Goal: Task Accomplishment & Management: Manage account settings

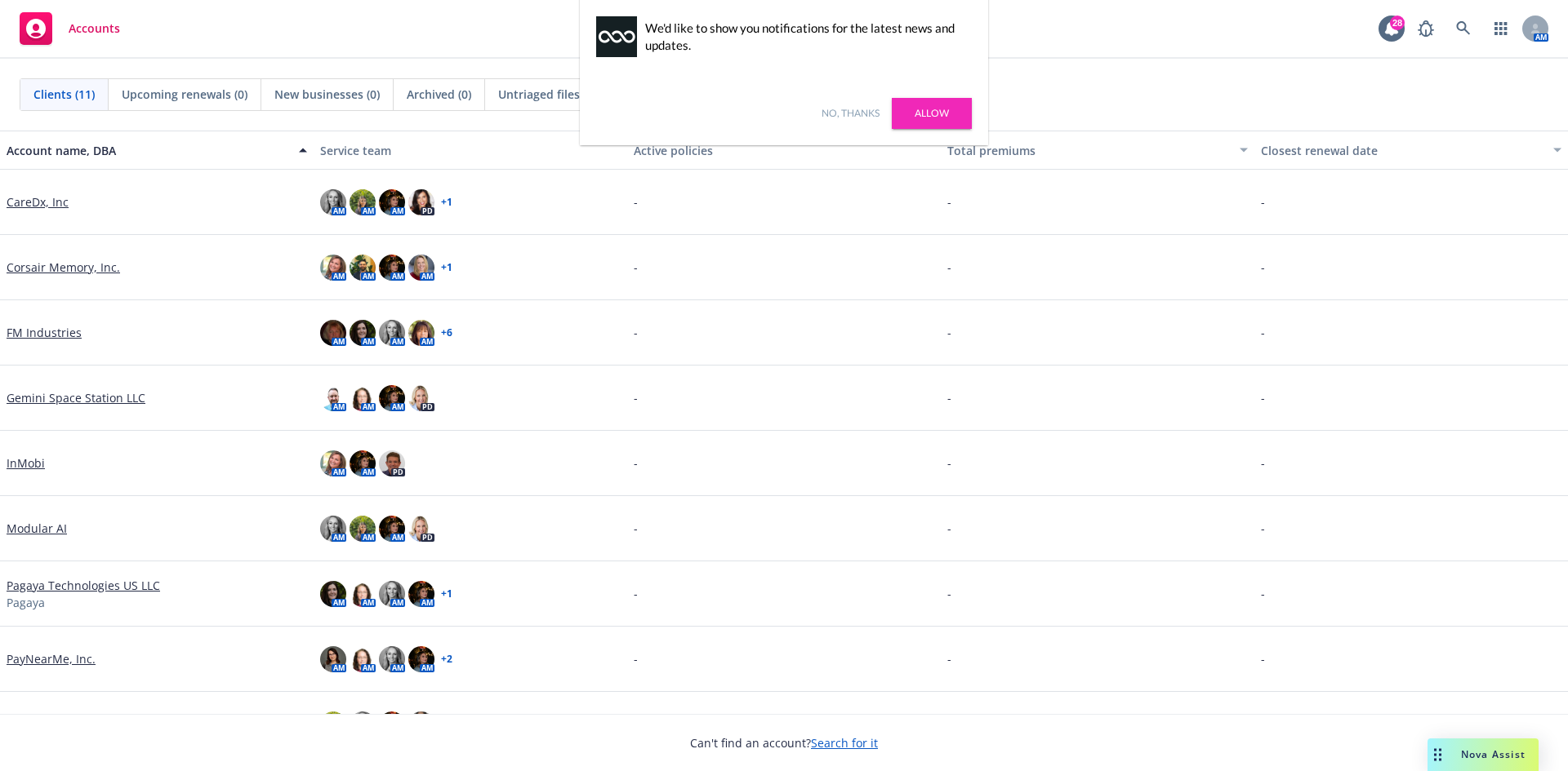
click at [848, 107] on link "No, thanks" at bounding box center [850, 113] width 58 height 15
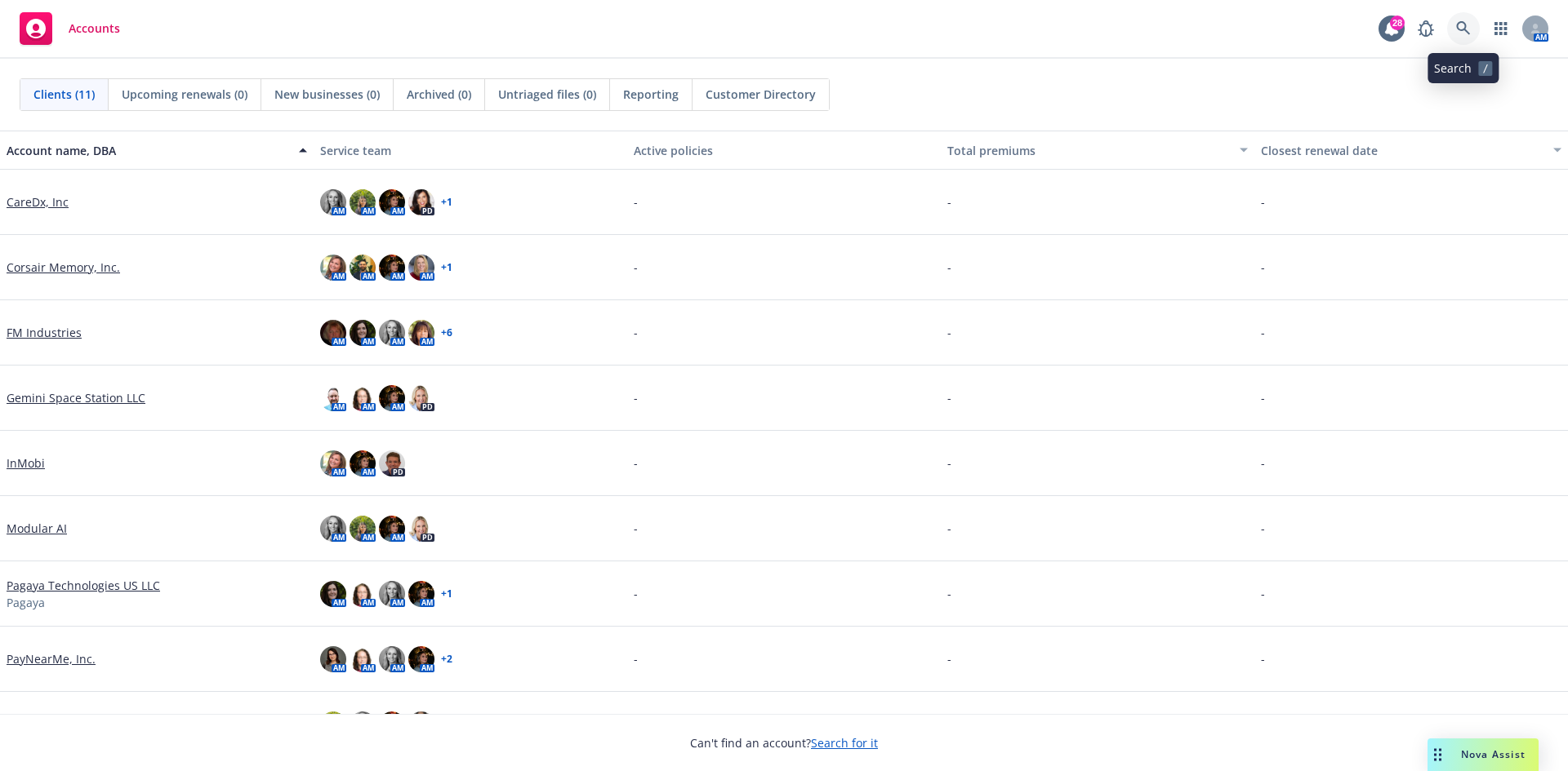
click at [1463, 32] on icon at bounding box center [1463, 29] width 15 height 15
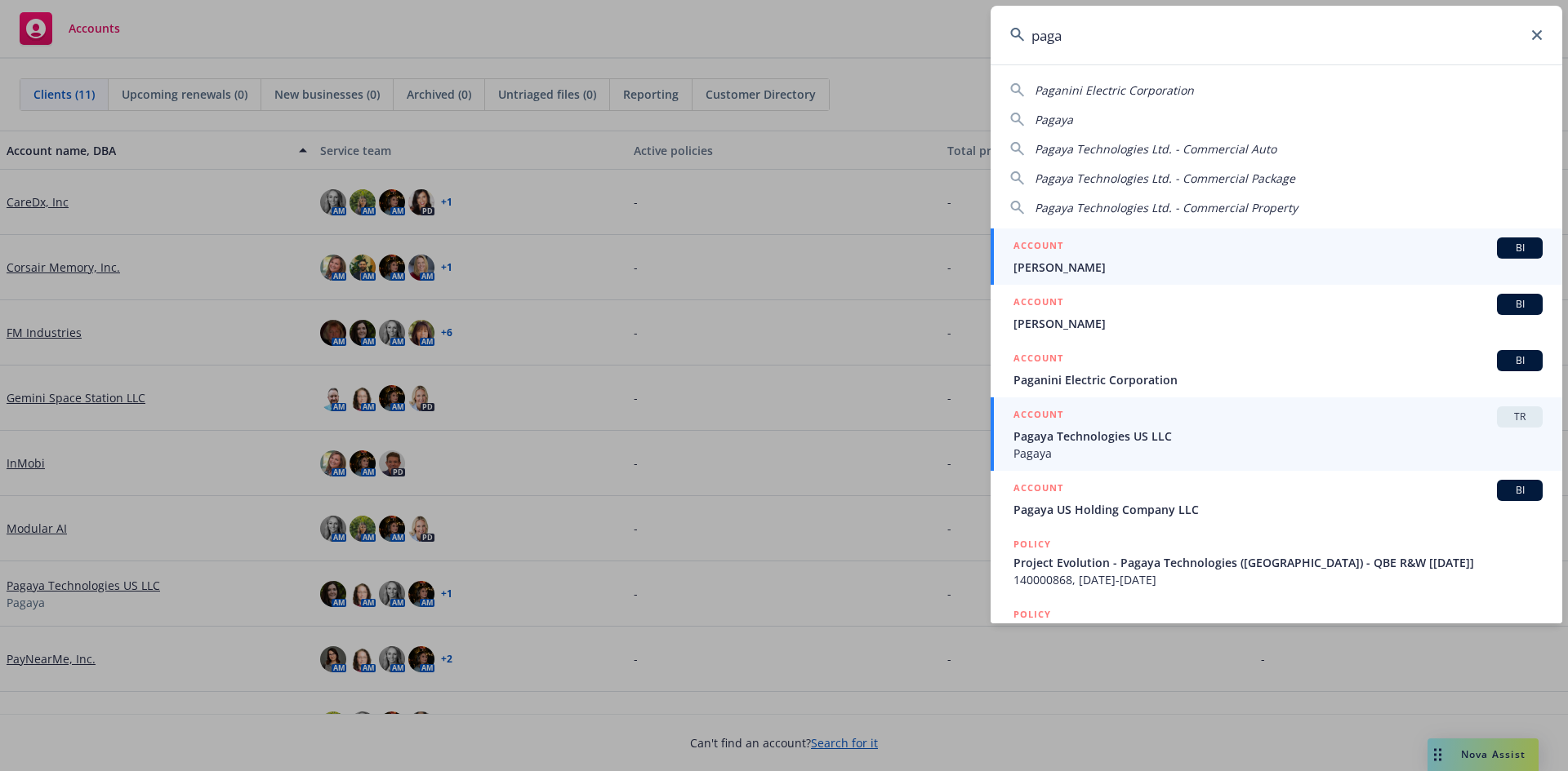
type input "paga"
click at [1113, 439] on span "Pagaya Technologies US LLC" at bounding box center [1277, 436] width 529 height 17
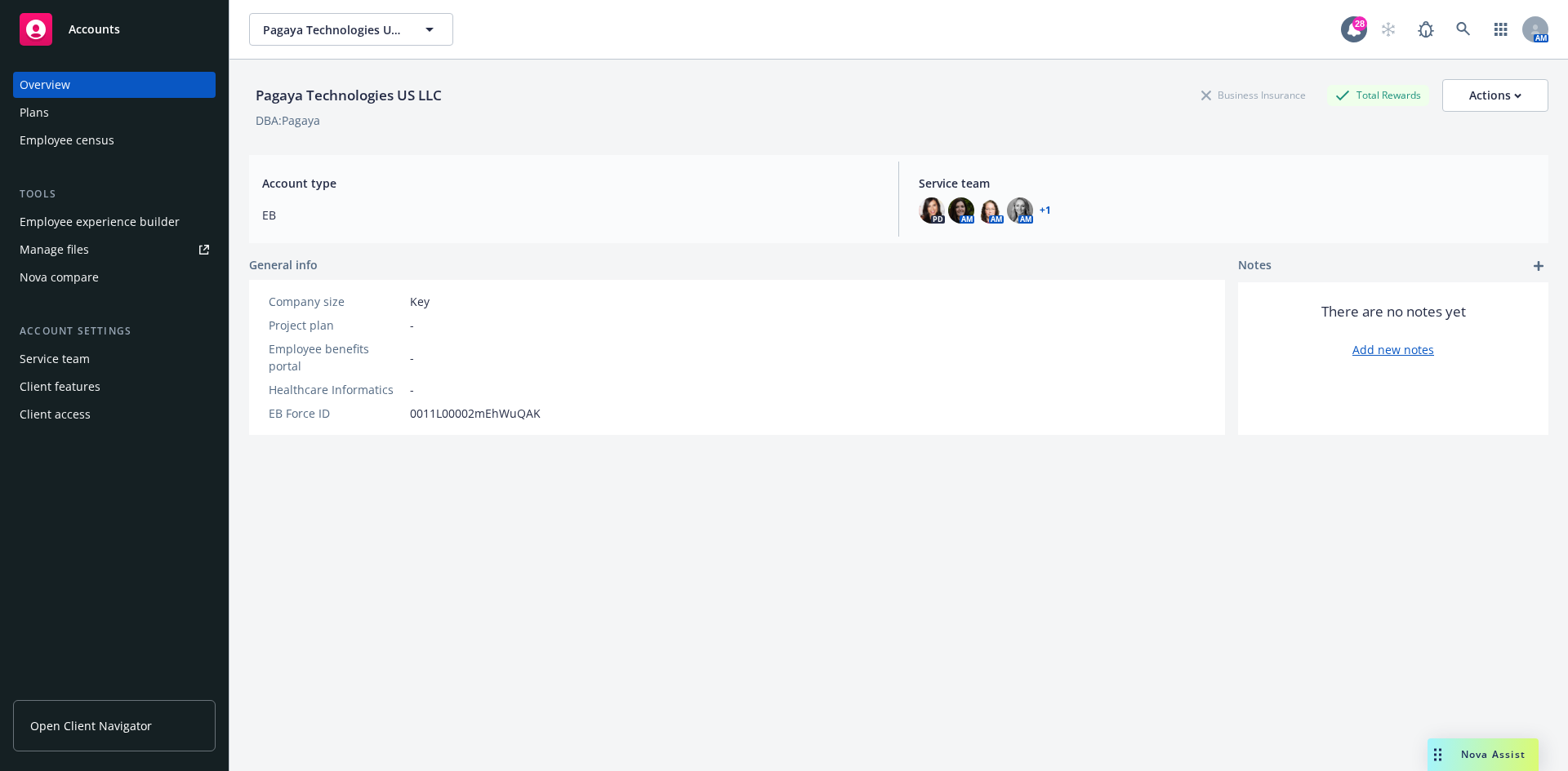
click at [104, 224] on div "Employee experience builder" at bounding box center [99, 222] width 160 height 26
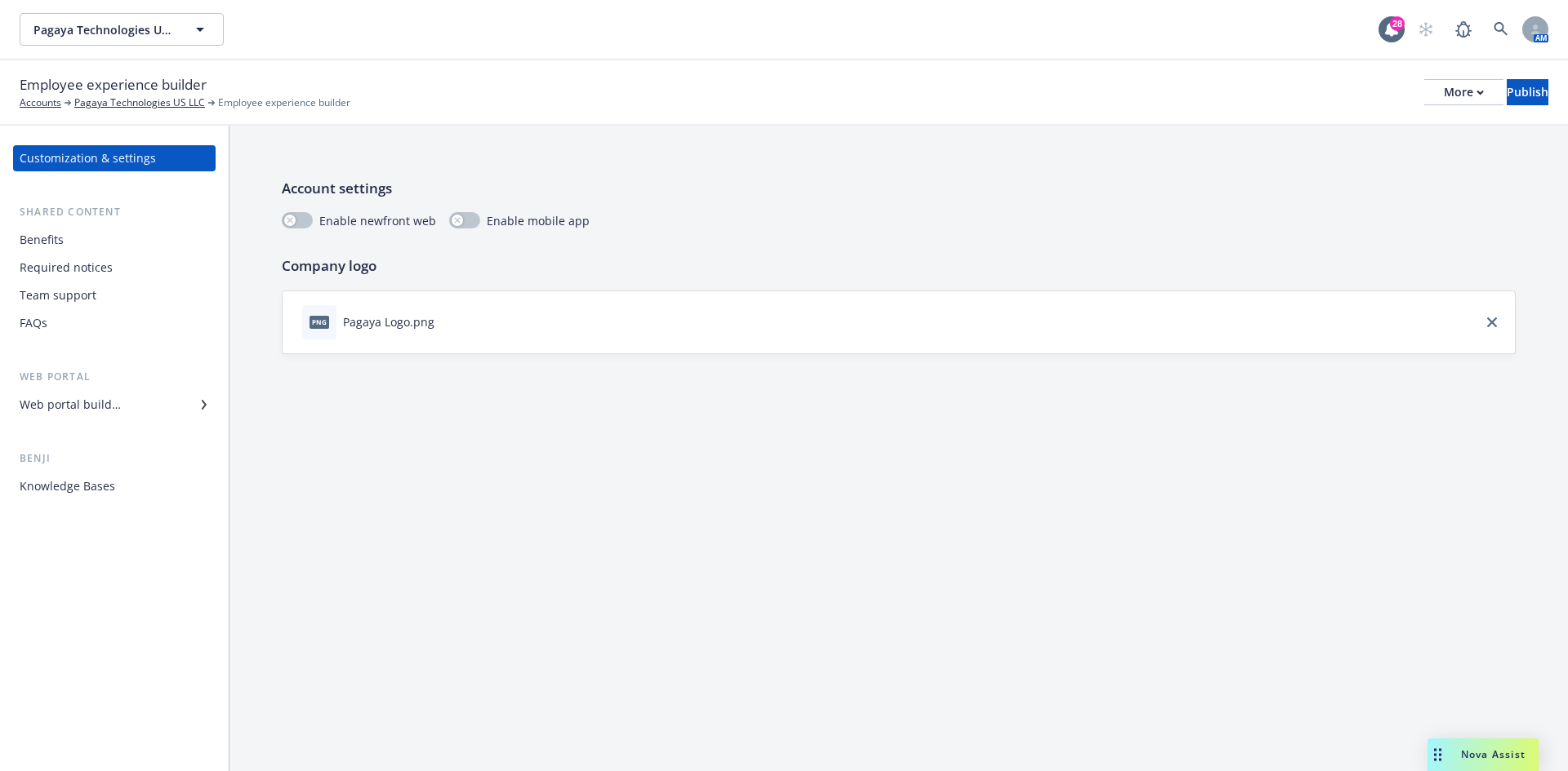
click at [40, 241] on div "Benefits" at bounding box center [41, 240] width 44 height 26
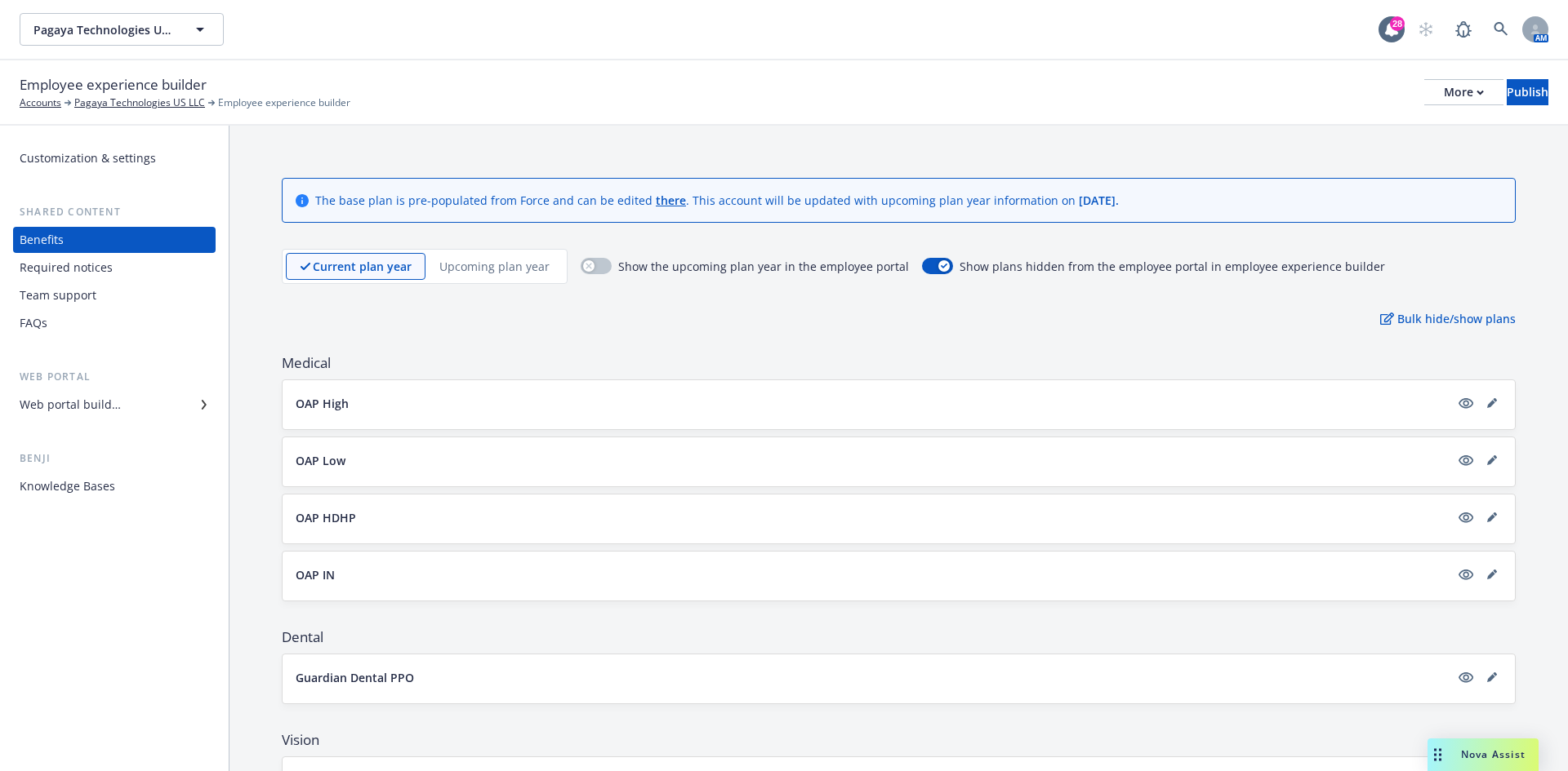
click at [500, 249] on div "Current plan year Upcoming plan year" at bounding box center [424, 267] width 285 height 35
click at [523, 259] on p "Upcoming plan year" at bounding box center [494, 267] width 111 height 17
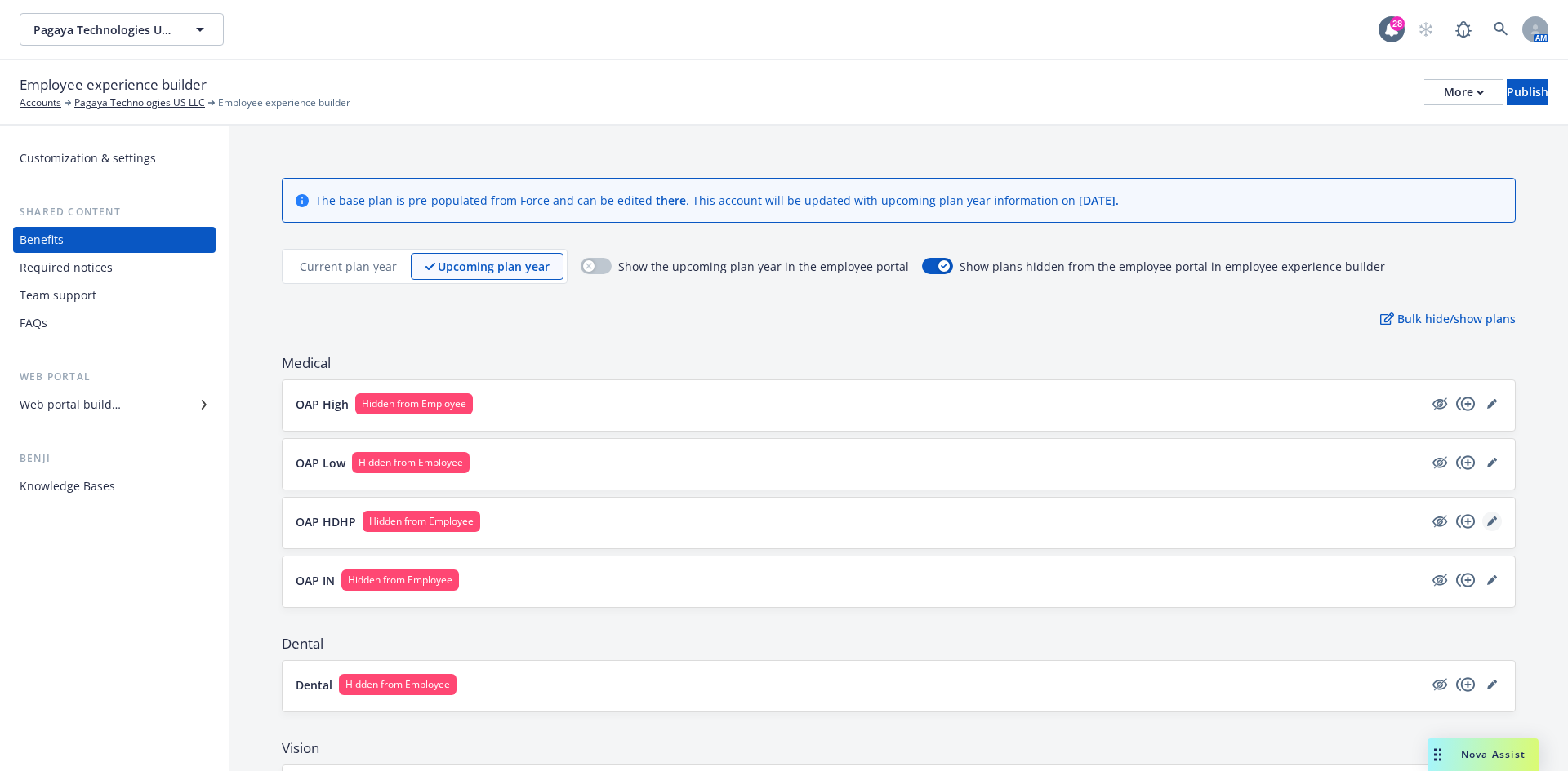
click at [1487, 522] on icon "editPencil" at bounding box center [1491, 522] width 8 height 8
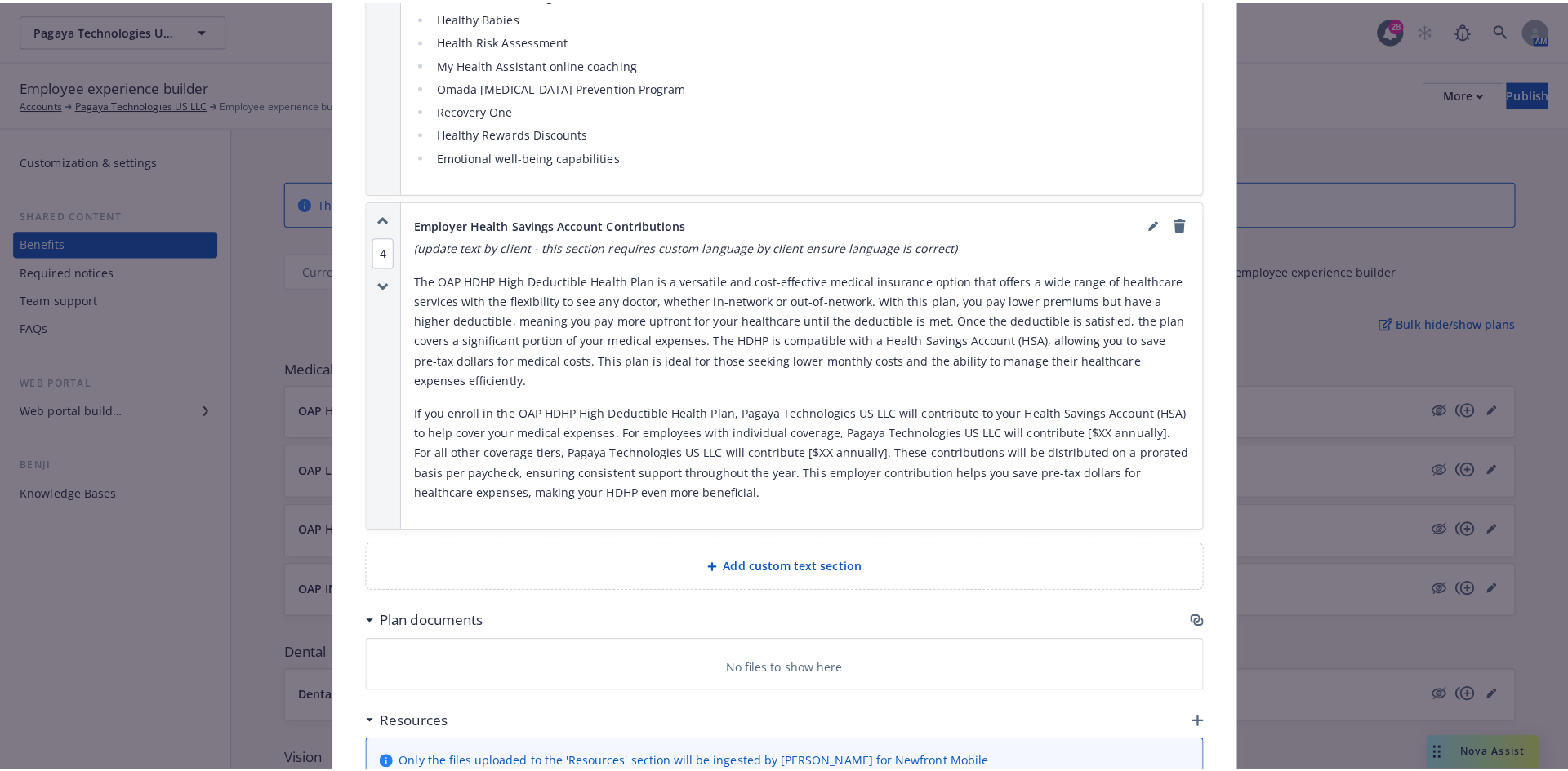
scroll to position [3394, 0]
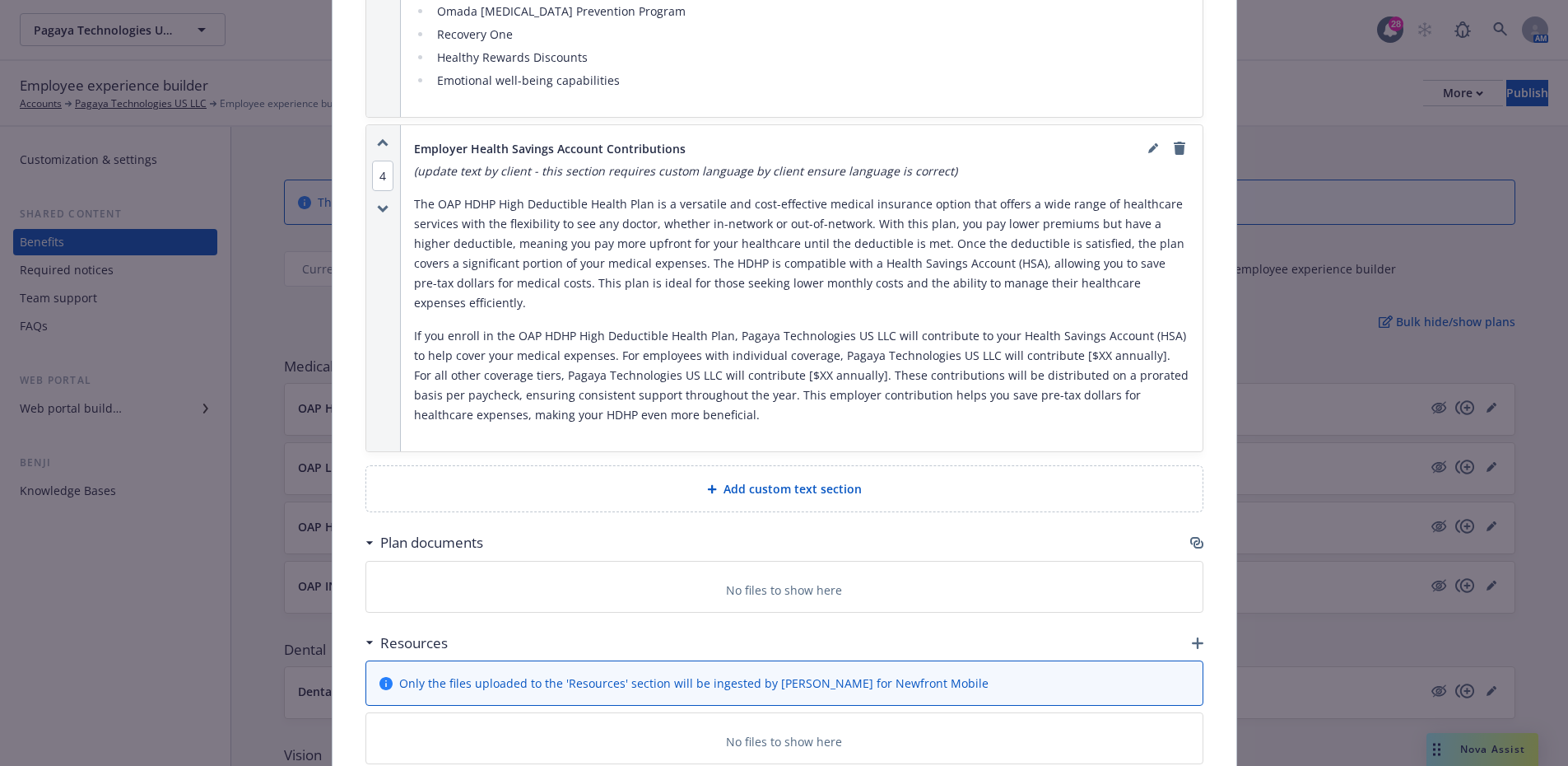
click at [1192, 638] on icon "button" at bounding box center [1198, 643] width 11 height 11
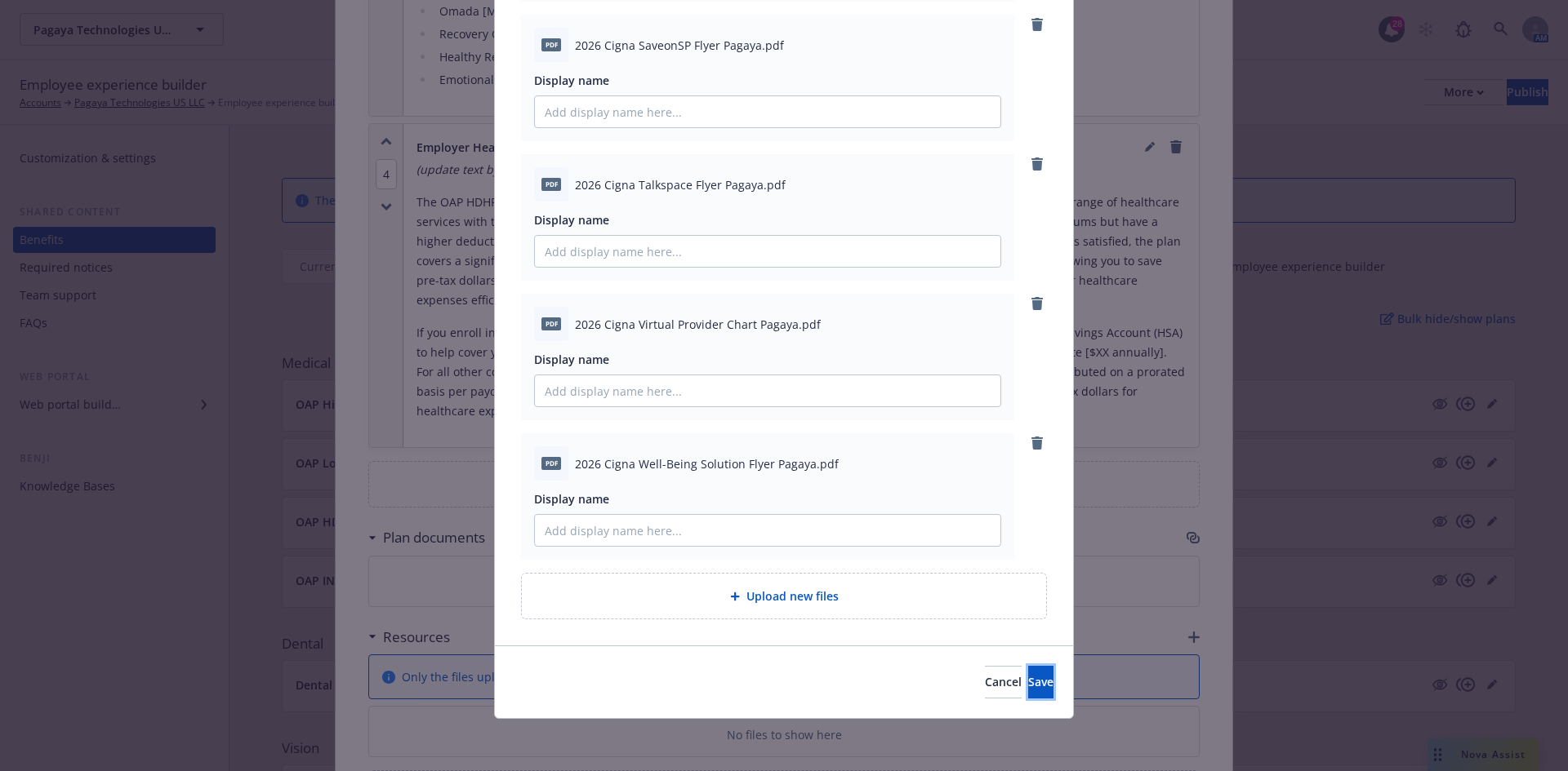
click at [1031, 684] on button "Save" at bounding box center [1040, 682] width 25 height 33
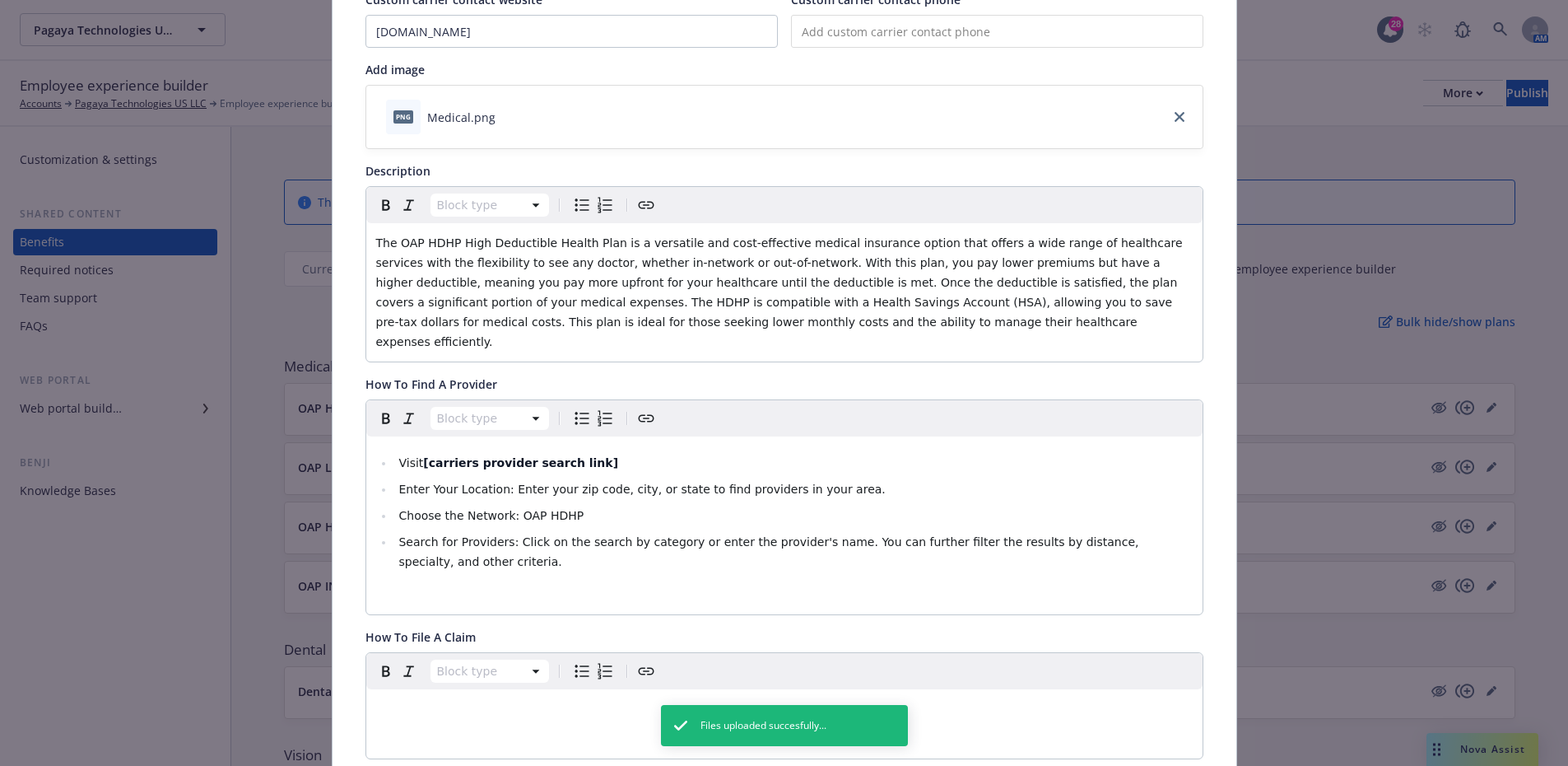
scroll to position [0, 0]
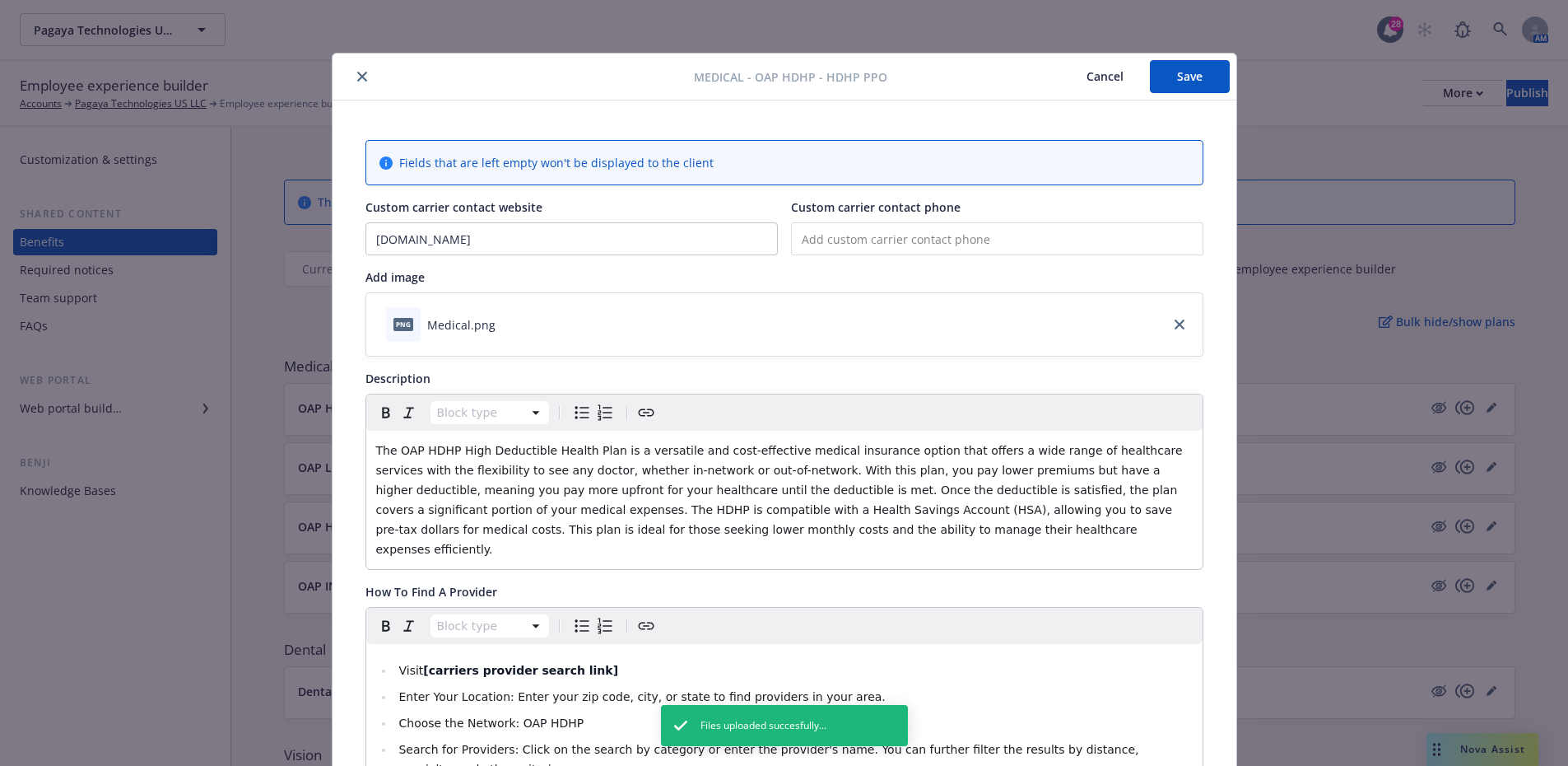
click at [1194, 71] on button "Save" at bounding box center [1189, 76] width 80 height 33
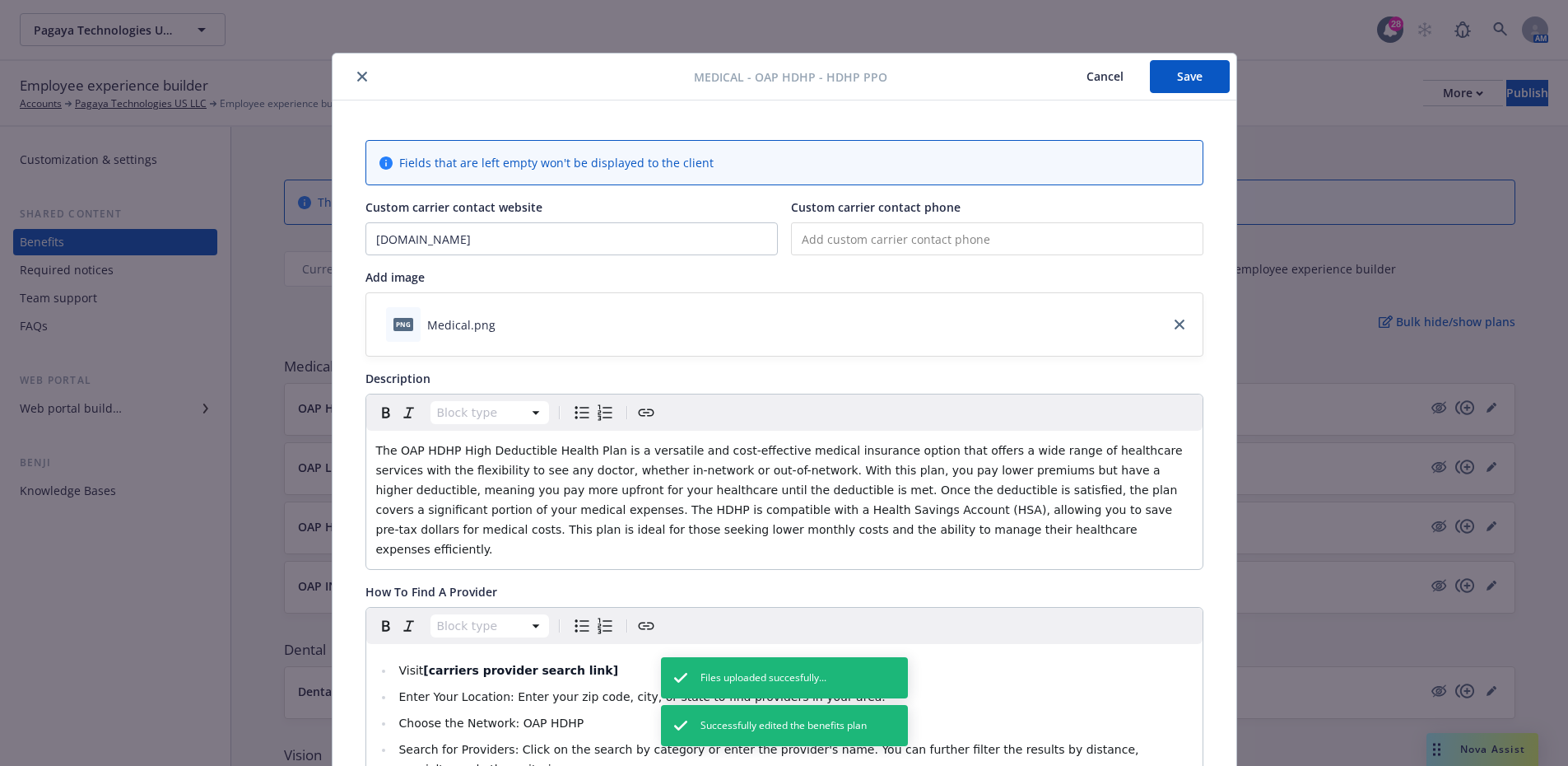
click at [357, 81] on icon "close" at bounding box center [362, 76] width 10 height 10
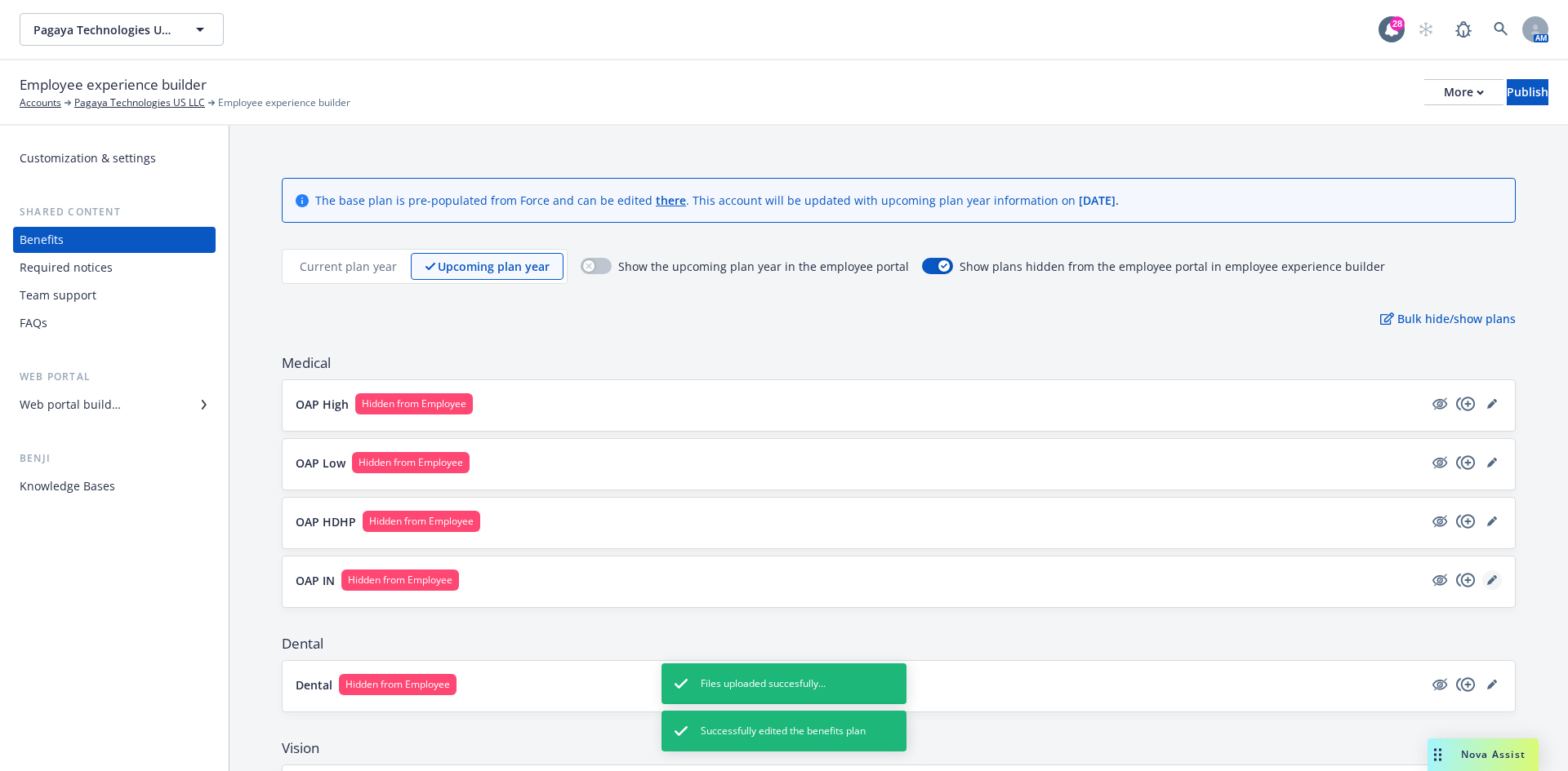
click at [1487, 580] on icon "editPencil" at bounding box center [1491, 581] width 8 height 8
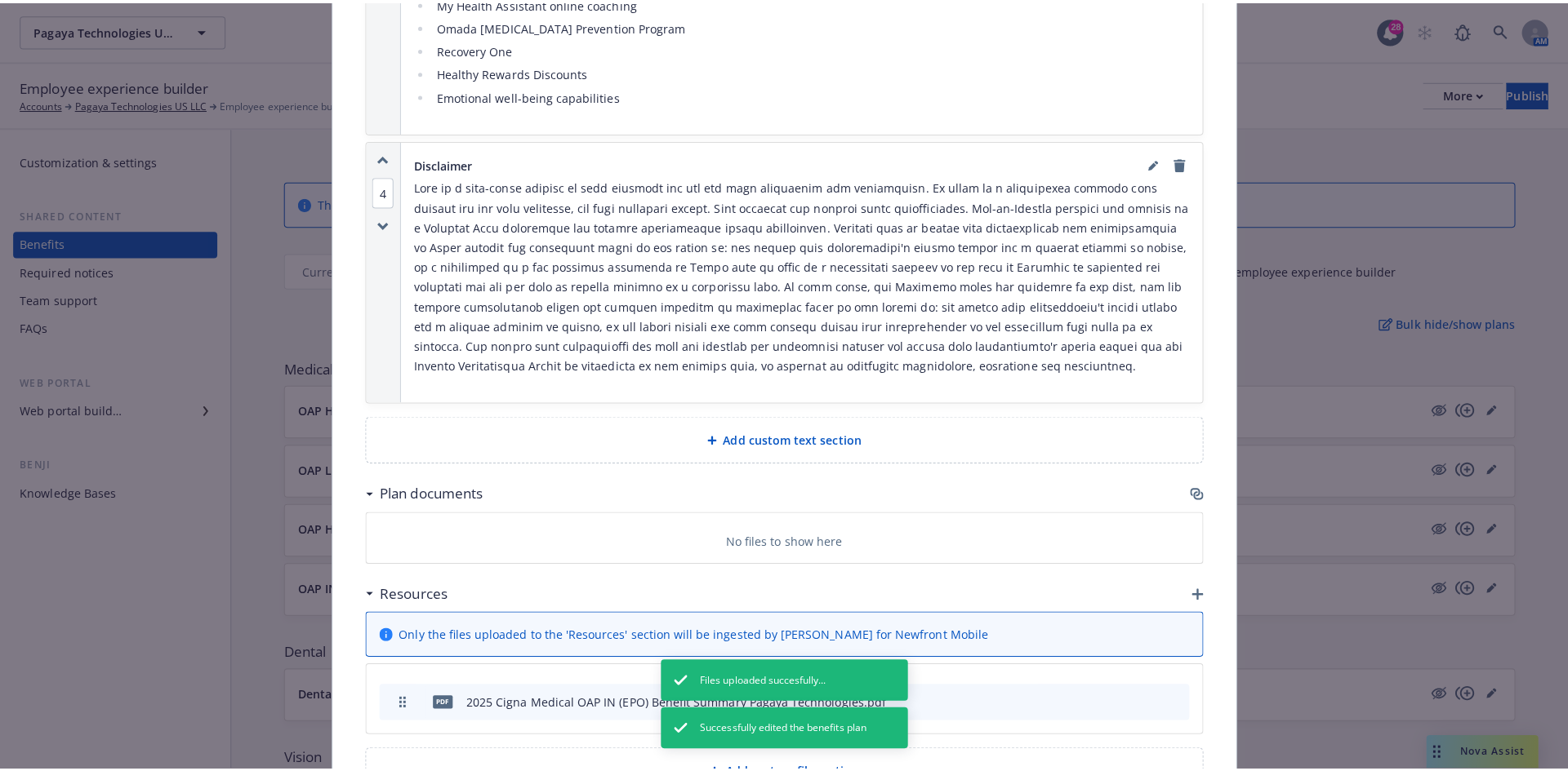
scroll to position [3694, 0]
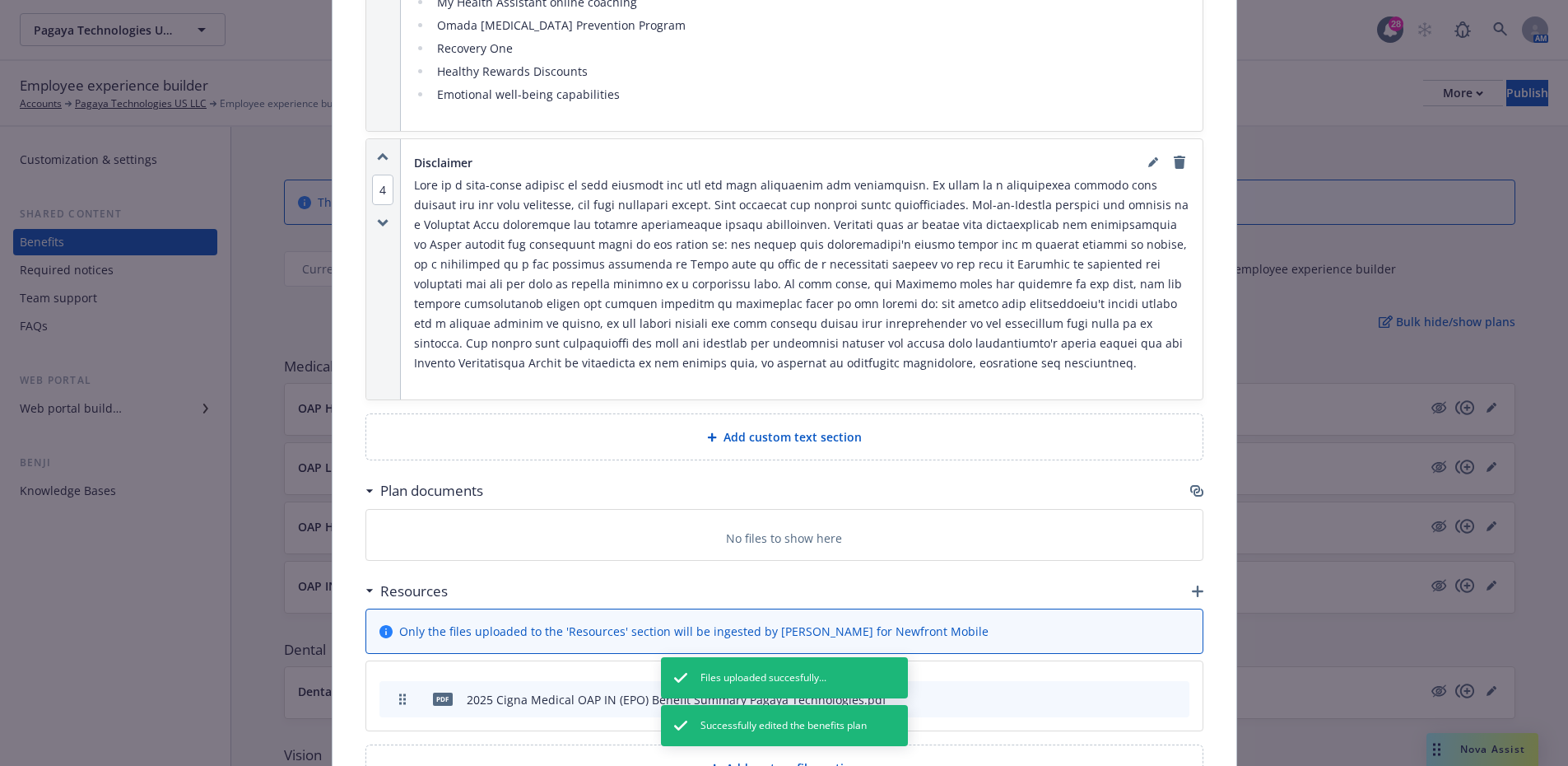
click at [1196, 586] on icon "button" at bounding box center [1198, 592] width 11 height 11
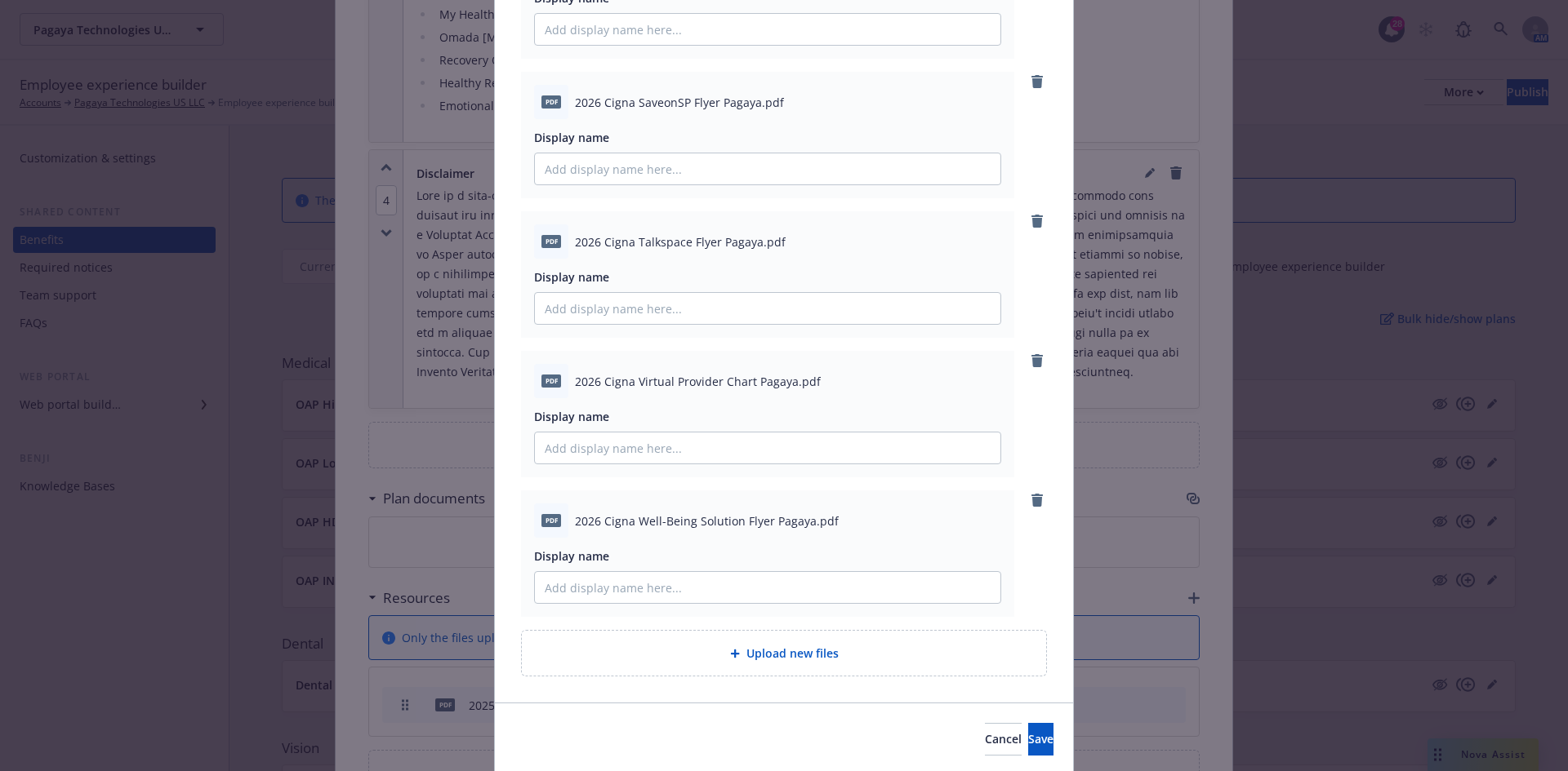
scroll to position [684, 0]
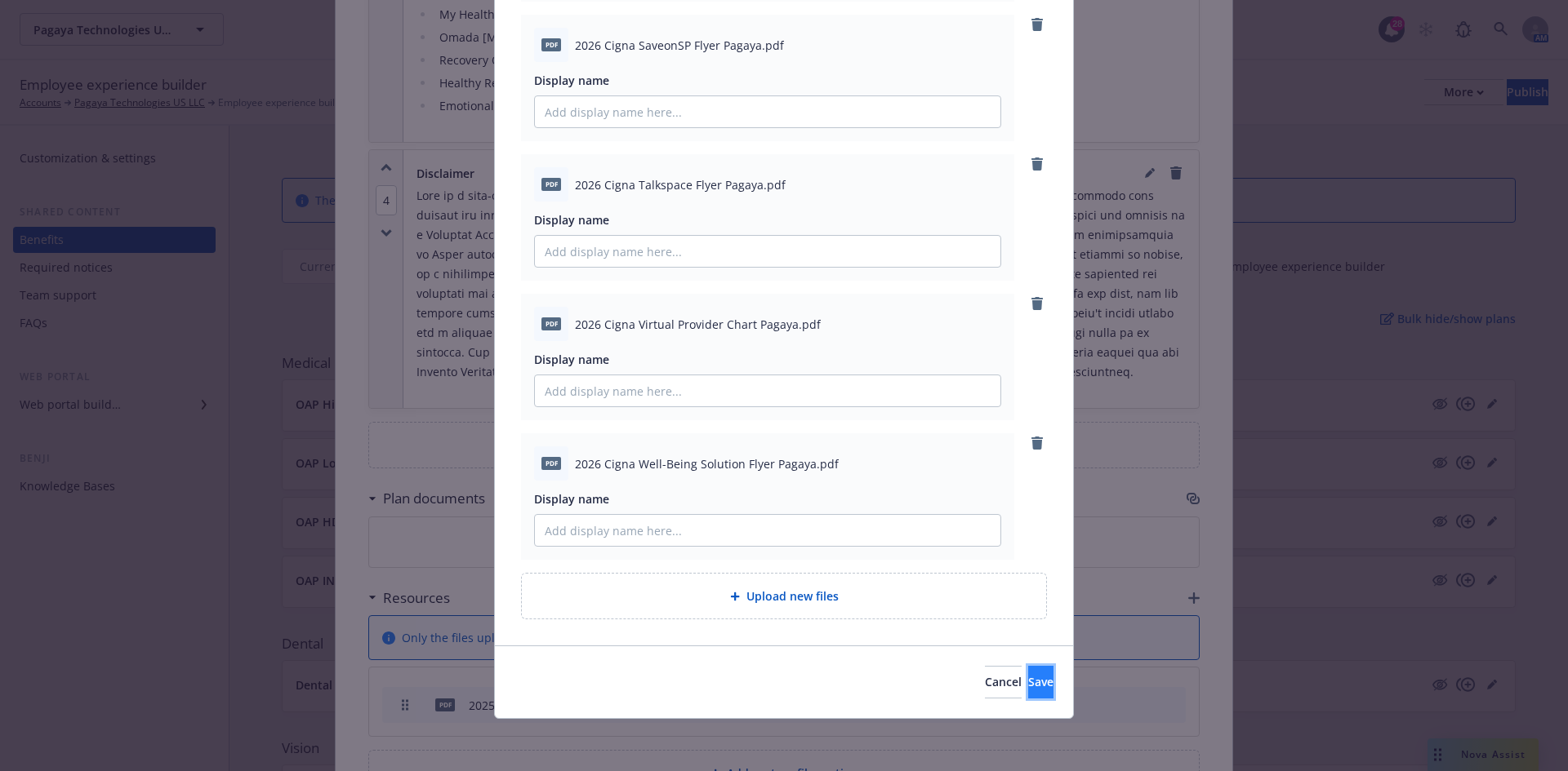
click at [1030, 683] on button "Save" at bounding box center [1040, 682] width 25 height 33
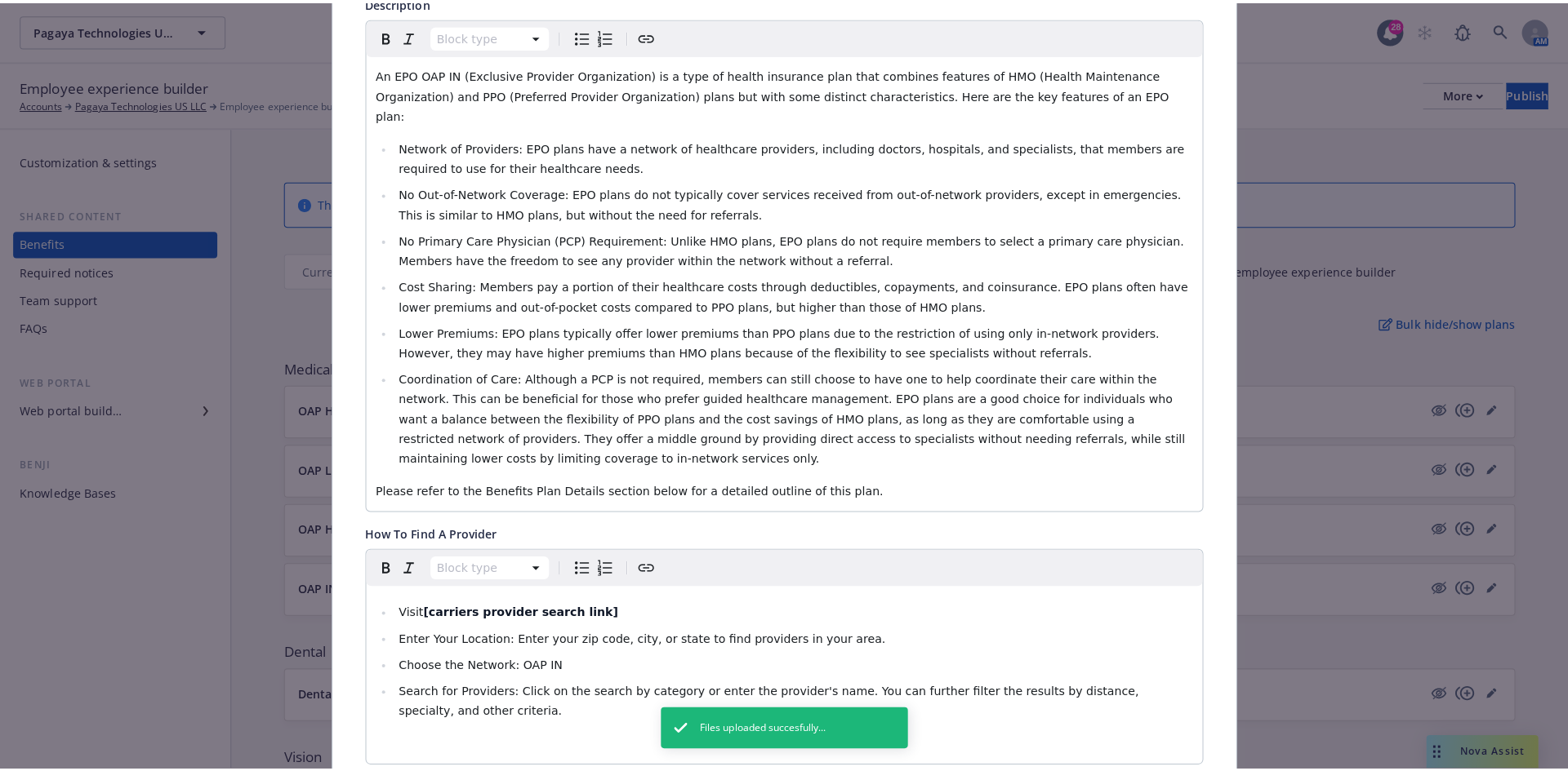
scroll to position [0, 0]
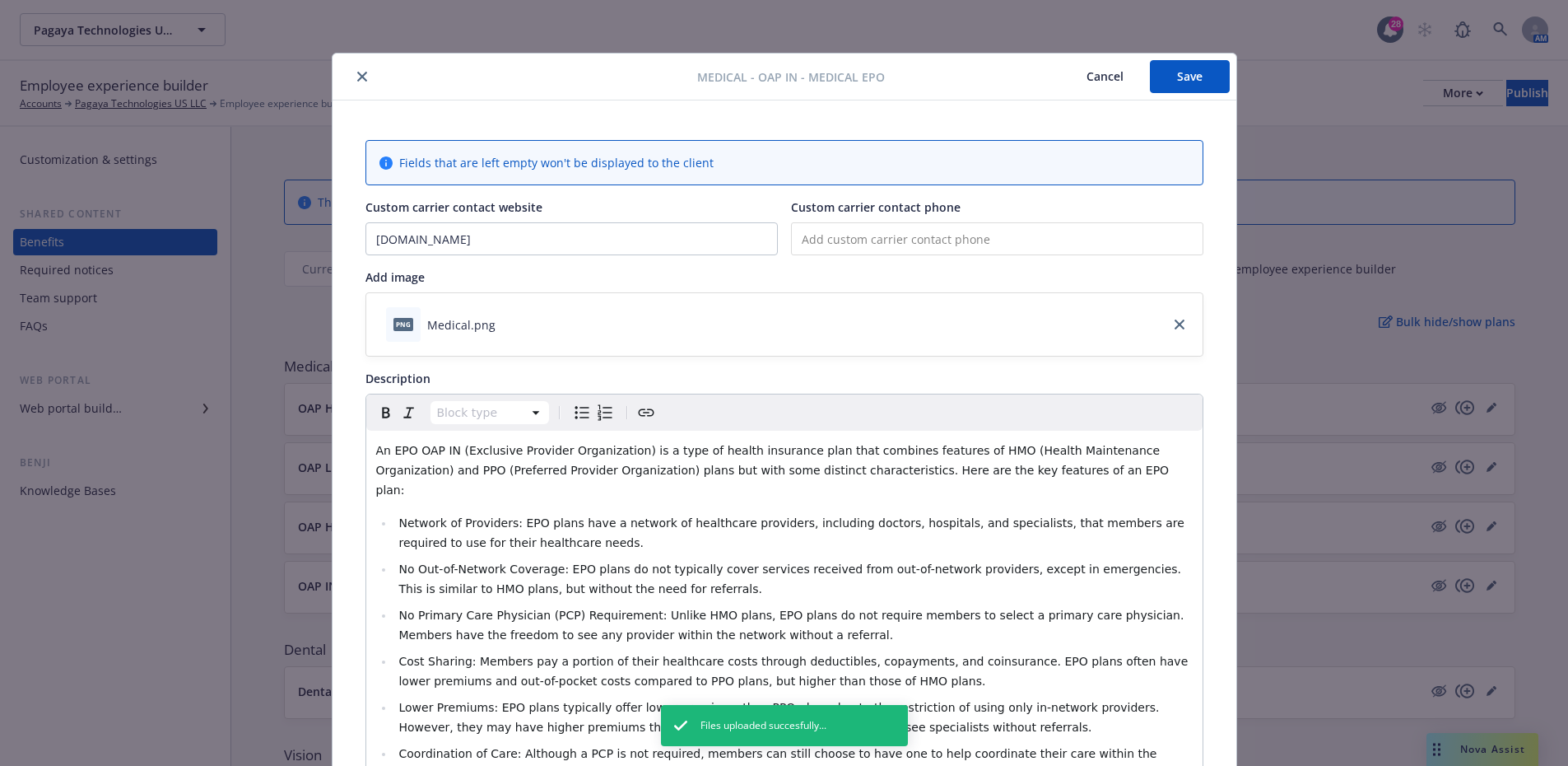
click at [1202, 67] on button "Save" at bounding box center [1189, 76] width 80 height 33
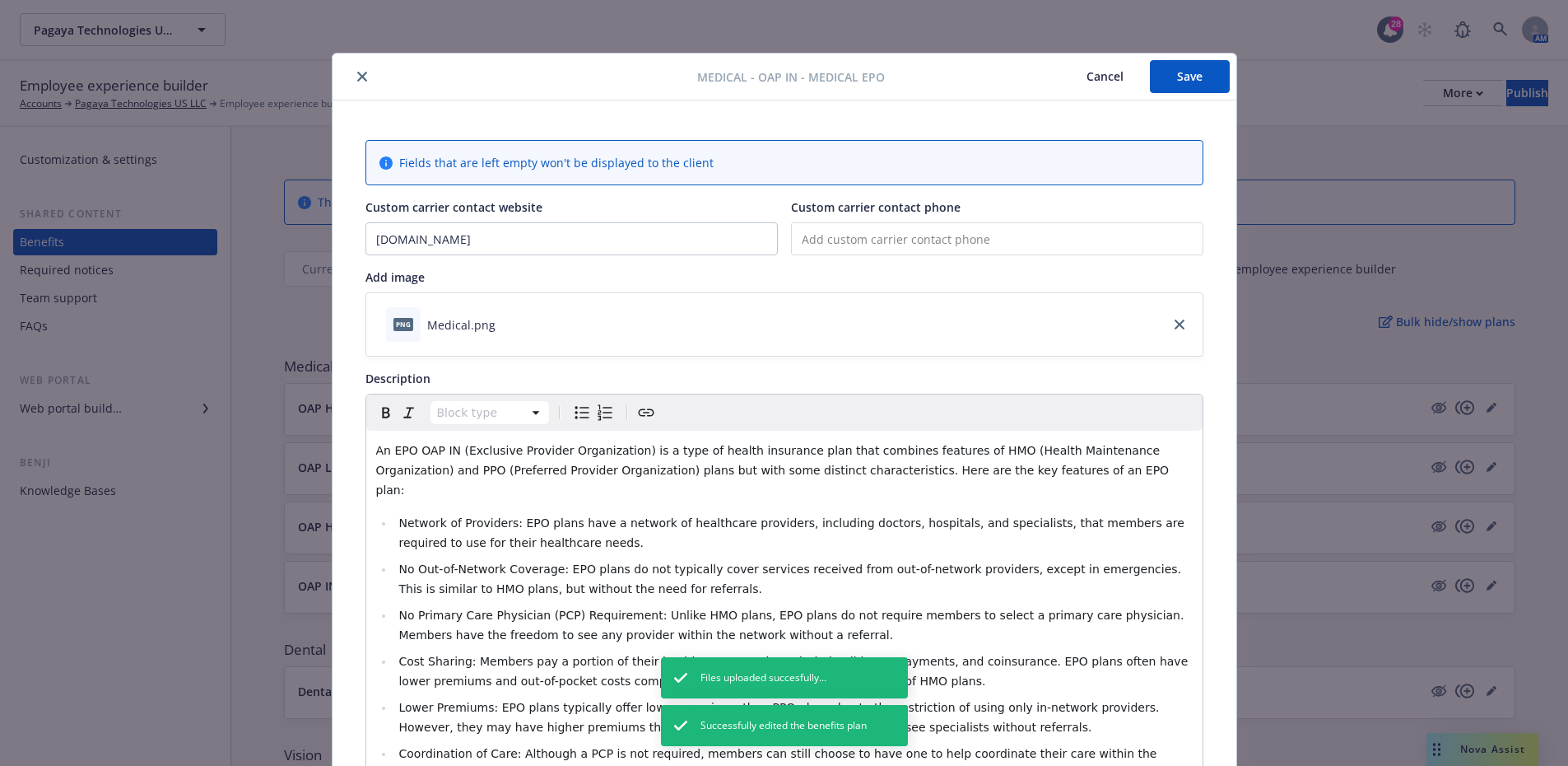
click at [359, 80] on icon "close" at bounding box center [362, 76] width 10 height 10
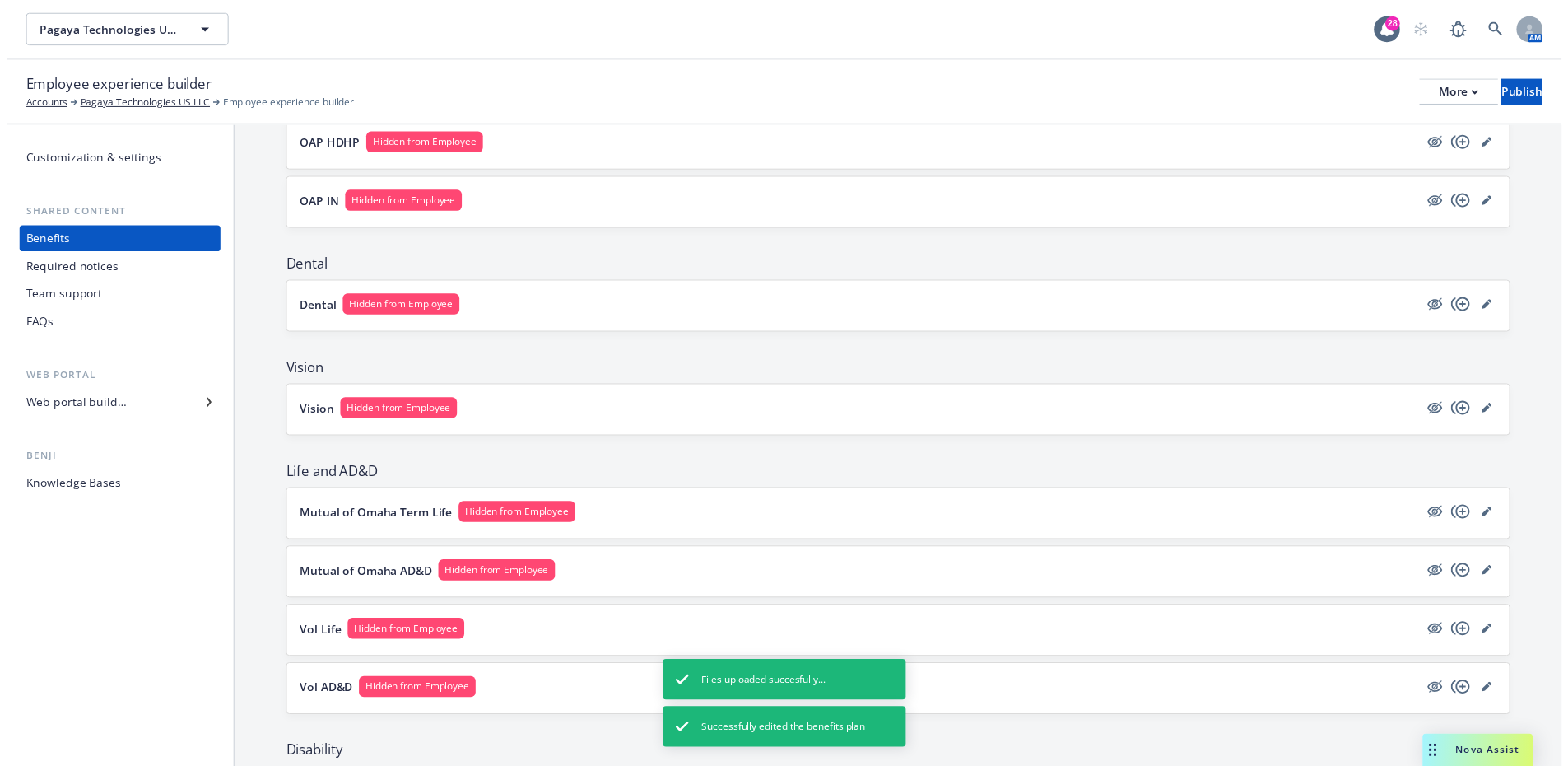
scroll to position [412, 0]
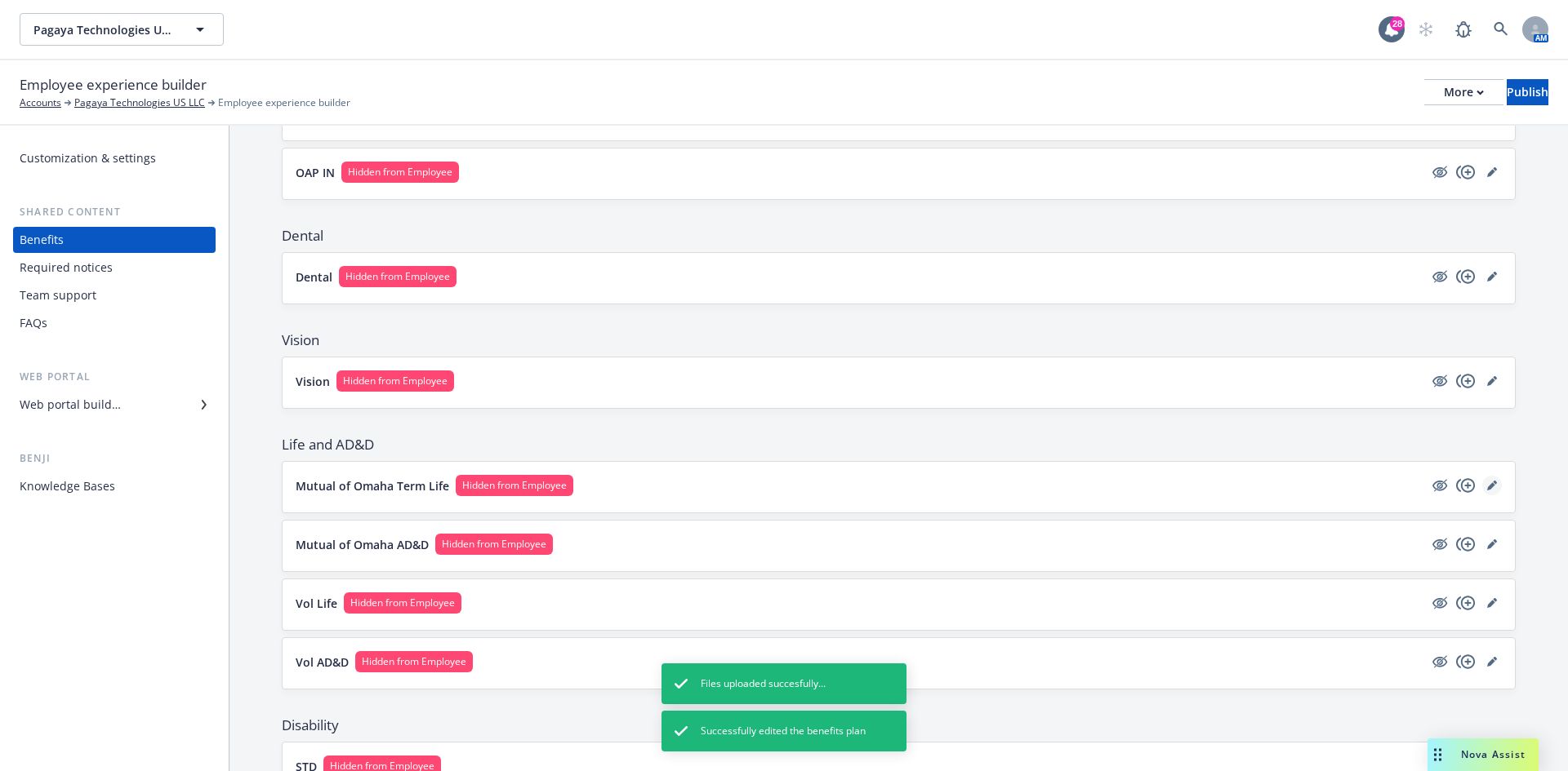
click at [1493, 483] on icon "editPencil" at bounding box center [1495, 482] width 4 height 4
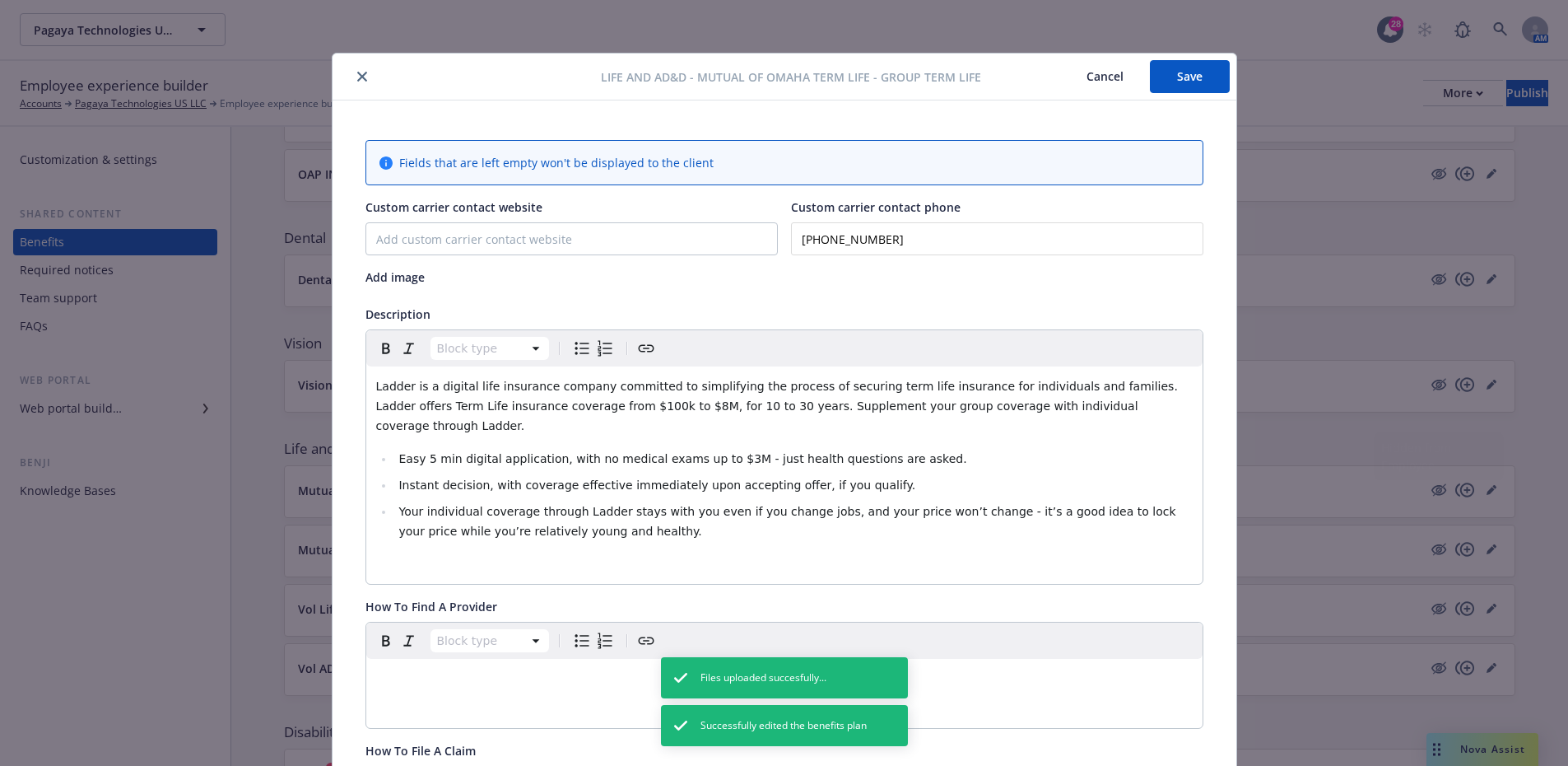
scroll to position [50, 0]
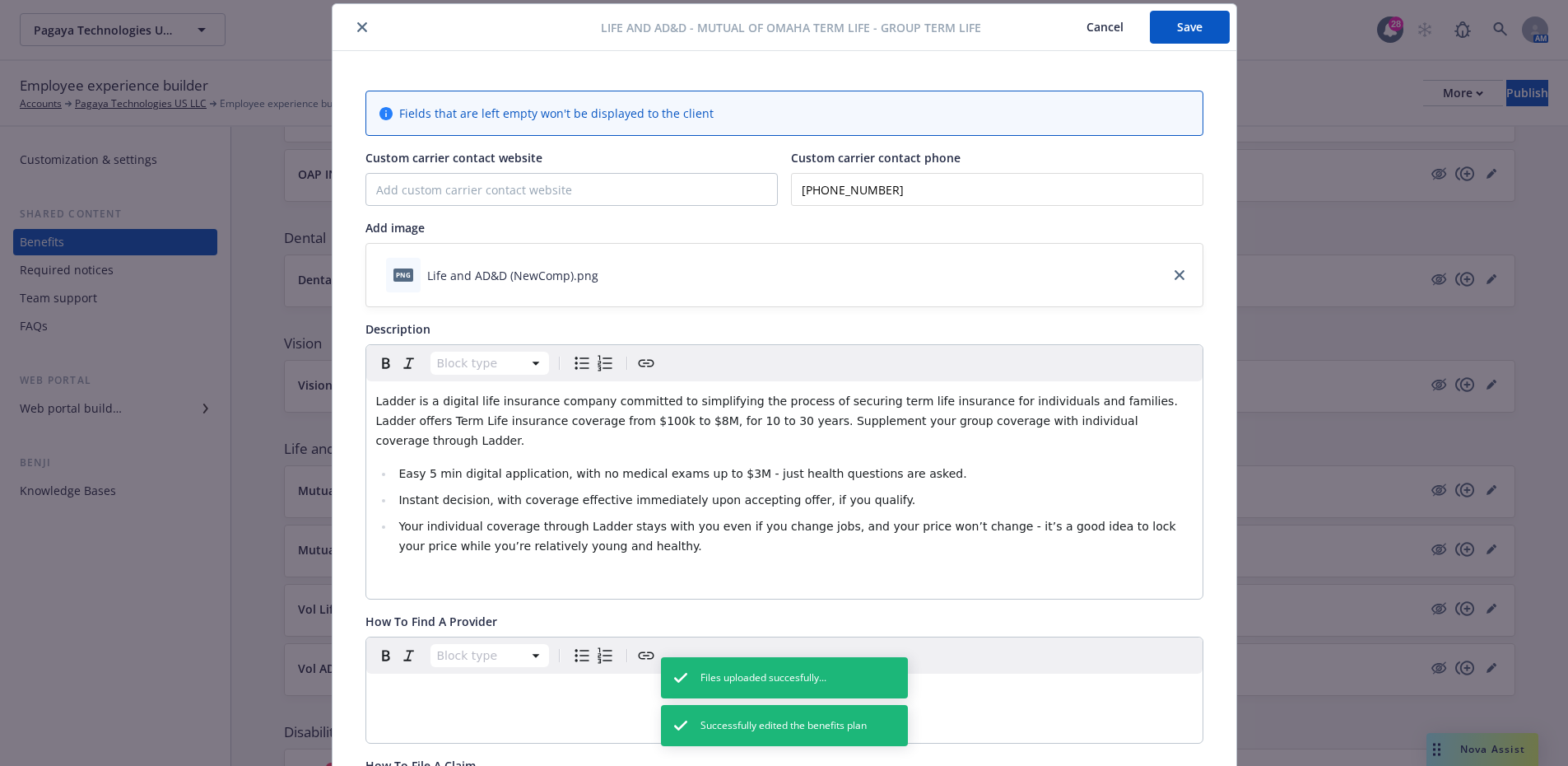
click at [754, 416] on span "Ladder is a digital life insurance company committed to simplifying the process…" at bounding box center [779, 421] width 806 height 53
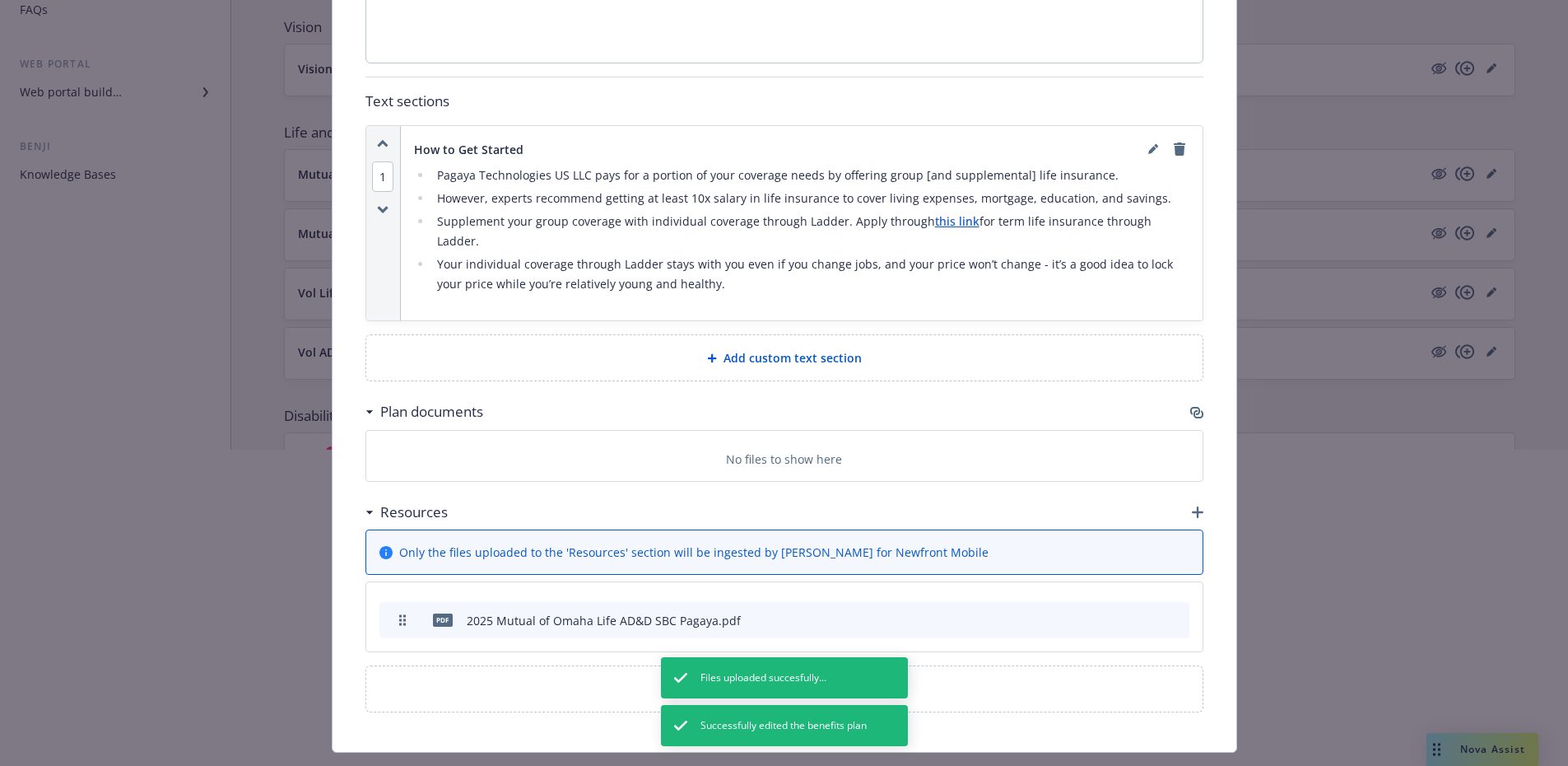
scroll to position [329, 0]
click at [1104, 572] on div at bounding box center [784, 608] width 1568 height 105
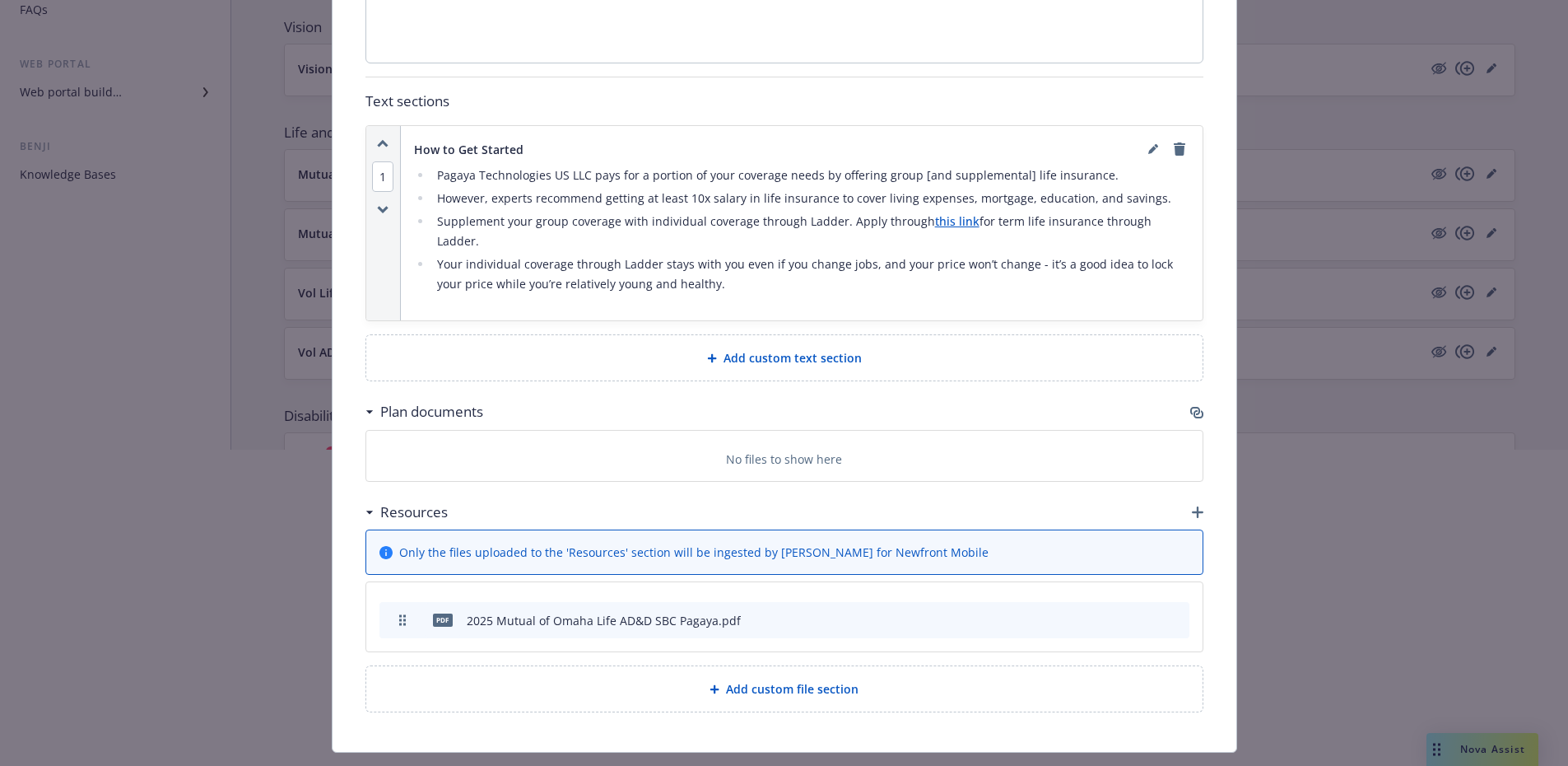
click at [1188, 472] on div at bounding box center [784, 503] width 1568 height 105
drag, startPoint x: 1193, startPoint y: 472, endPoint x: 1201, endPoint y: 480, distance: 11.3
click at [1195, 474] on div at bounding box center [784, 503] width 1568 height 105
click at [1191, 474] on div at bounding box center [784, 503] width 1568 height 105
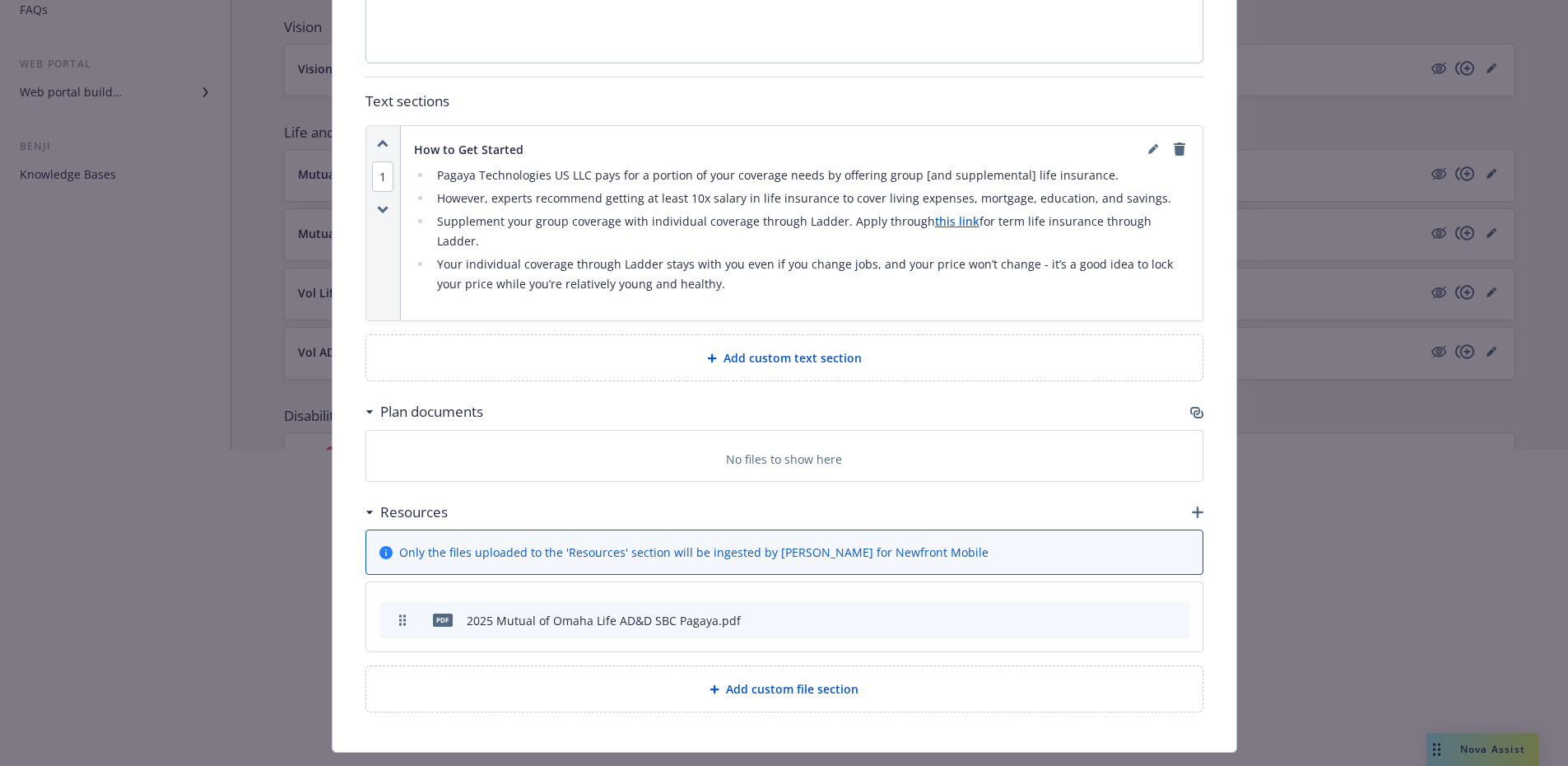
click at [1195, 470] on div at bounding box center [784, 503] width 1568 height 105
click at [1190, 471] on div at bounding box center [784, 503] width 1568 height 105
